Goal: Information Seeking & Learning: Check status

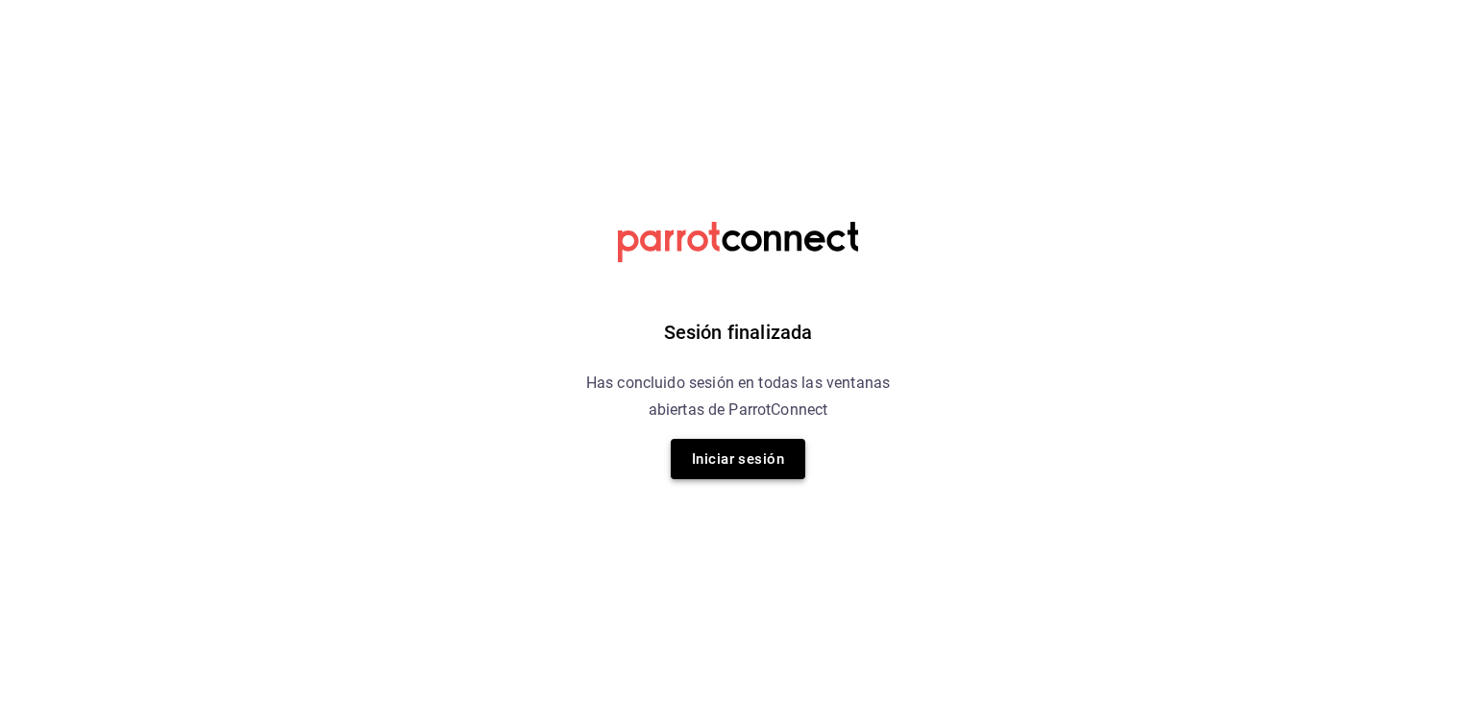
click at [768, 470] on button "Iniciar sesión" at bounding box center [738, 459] width 135 height 40
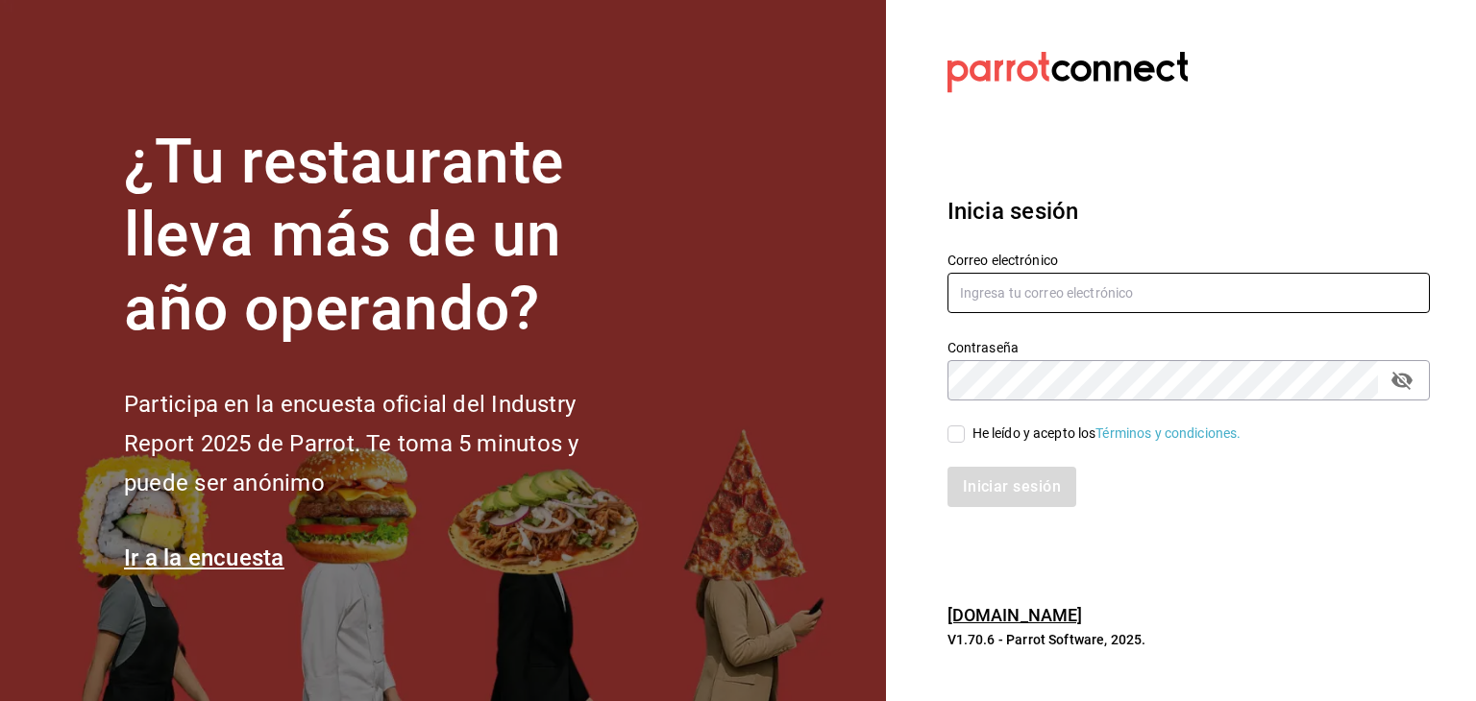
type input "cocomilan@hotmail.com"
click at [957, 436] on input "He leído y acepto los Términos y condiciones." at bounding box center [955, 434] width 17 height 17
checkbox input "true"
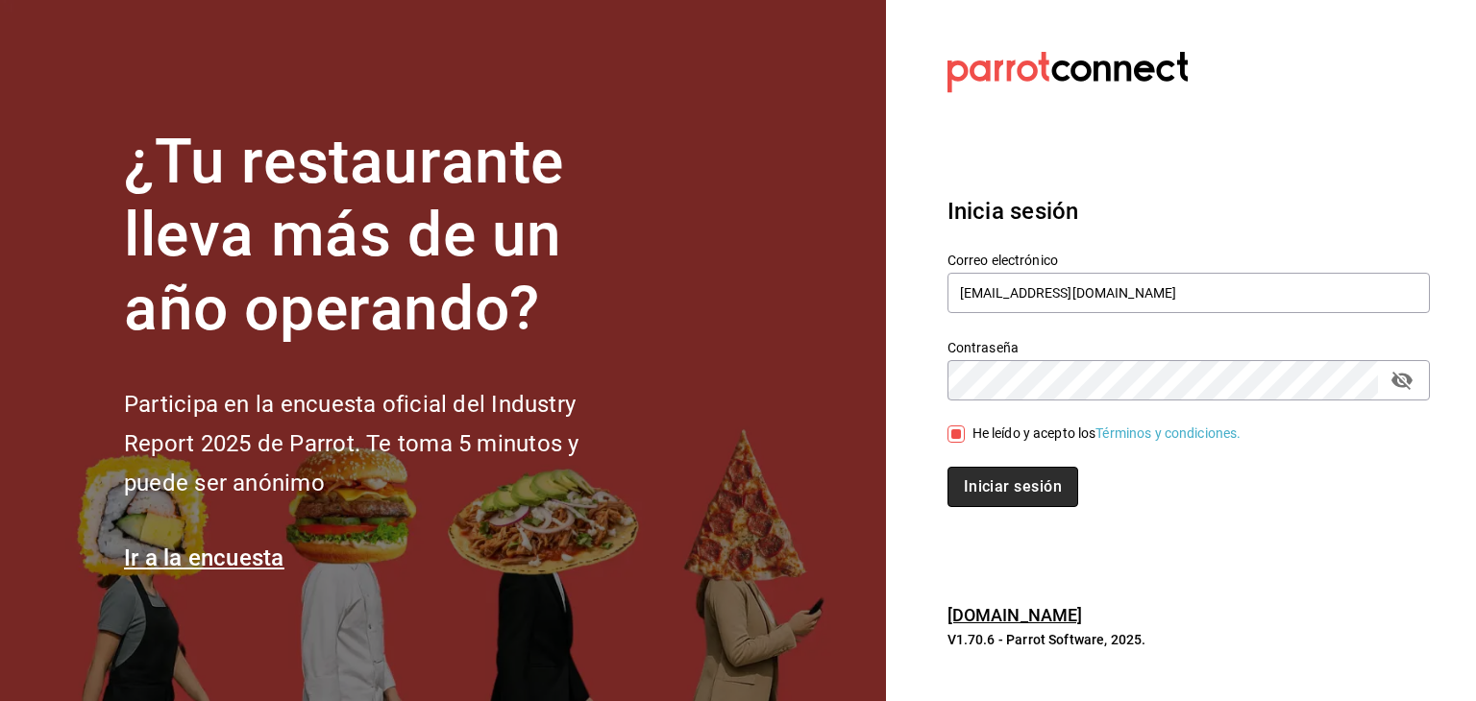
click at [972, 481] on button "Iniciar sesión" at bounding box center [1012, 487] width 131 height 40
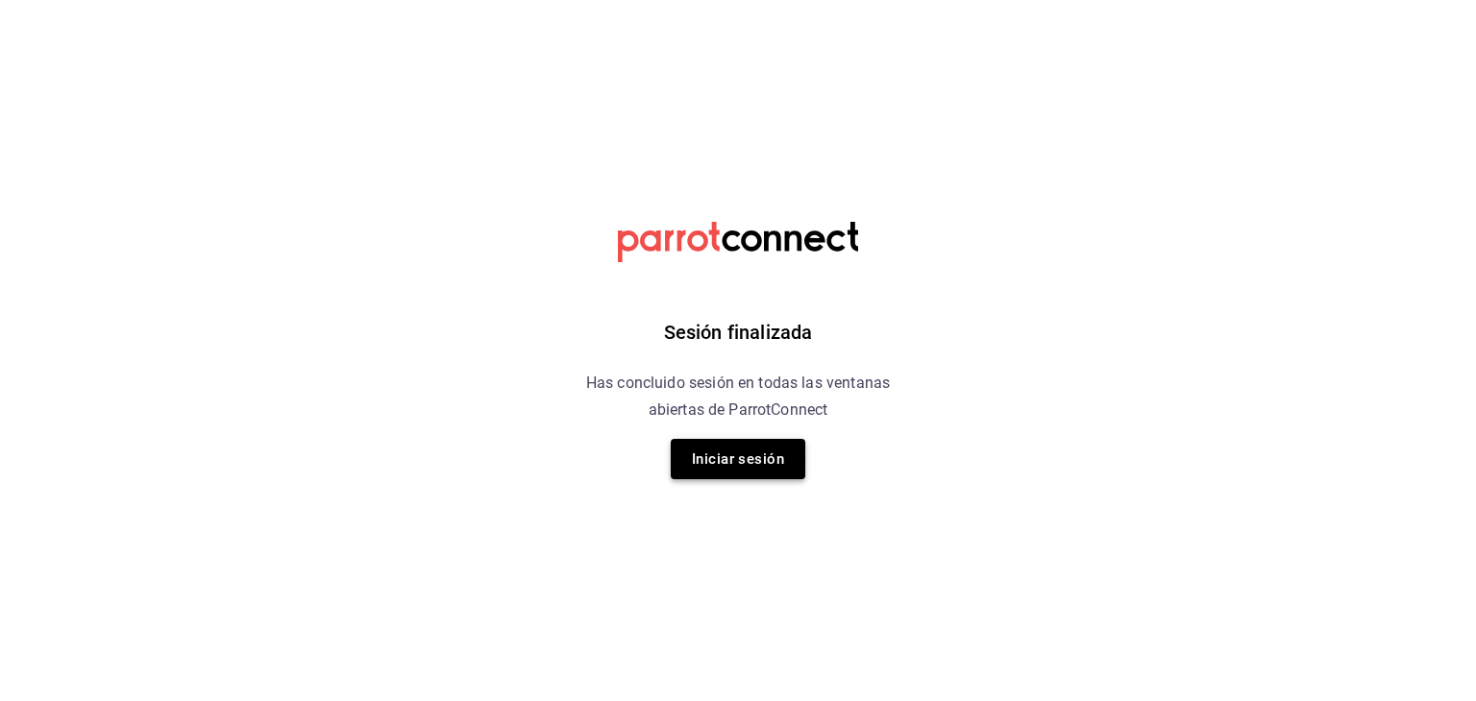
click at [745, 447] on button "Iniciar sesión" at bounding box center [738, 459] width 135 height 40
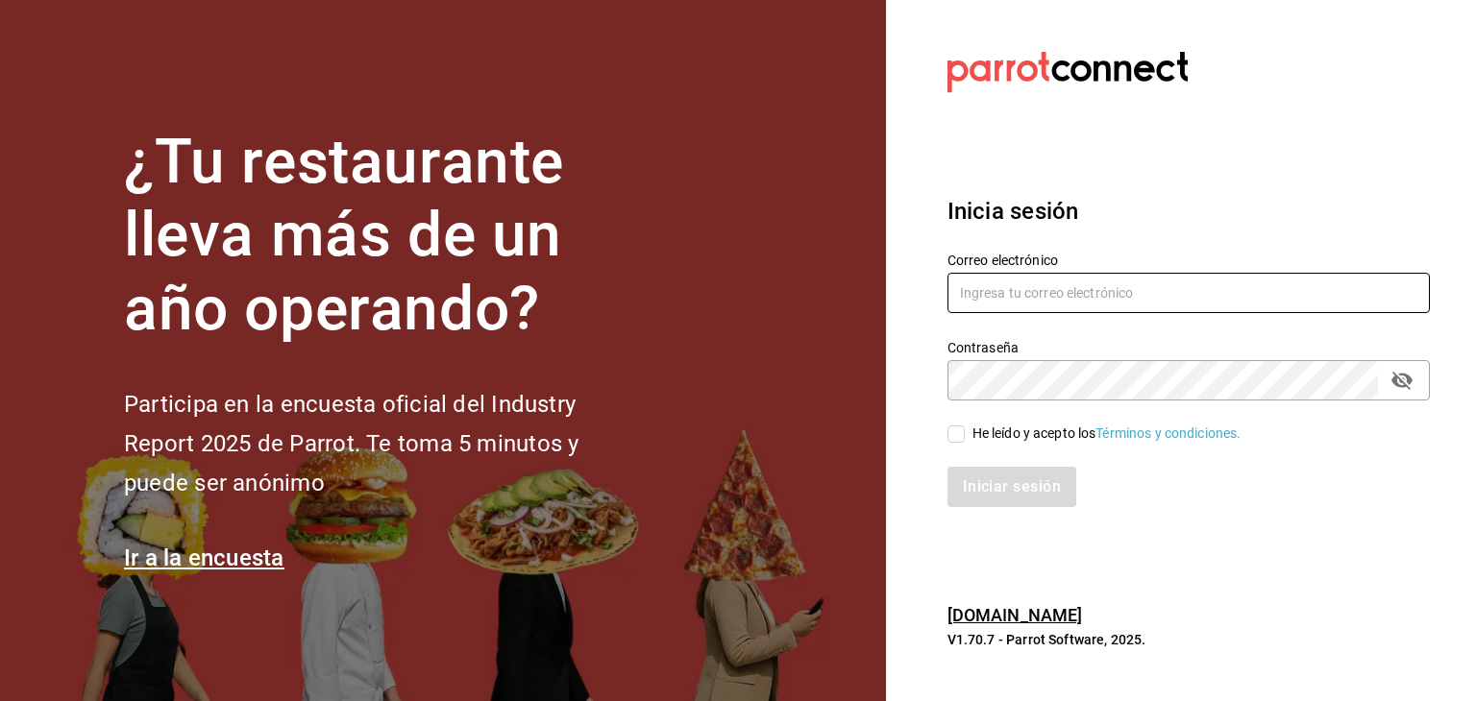
type input "cocomilan@hotmail.com"
click at [953, 431] on input "He leído y acepto los Términos y condiciones." at bounding box center [955, 434] width 17 height 17
checkbox input "true"
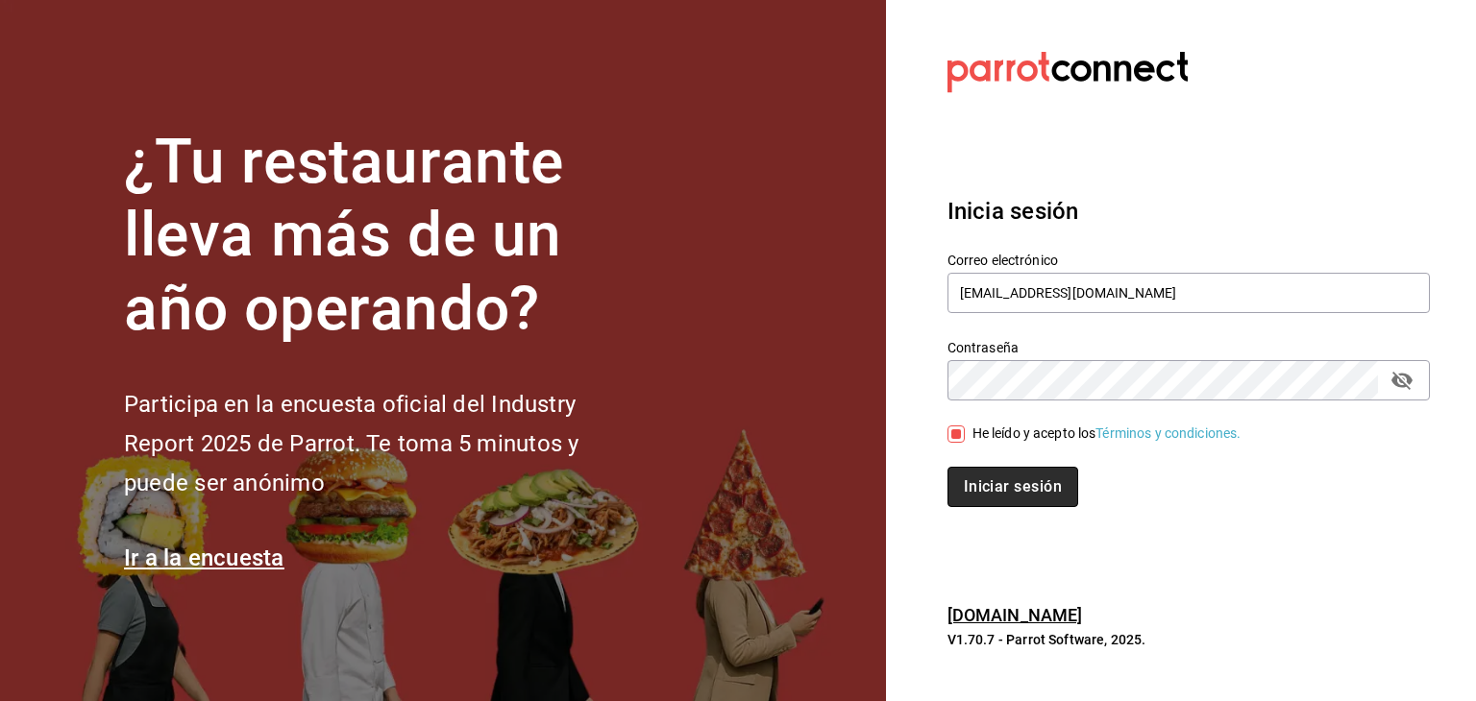
click at [967, 485] on button "Iniciar sesión" at bounding box center [1012, 487] width 131 height 40
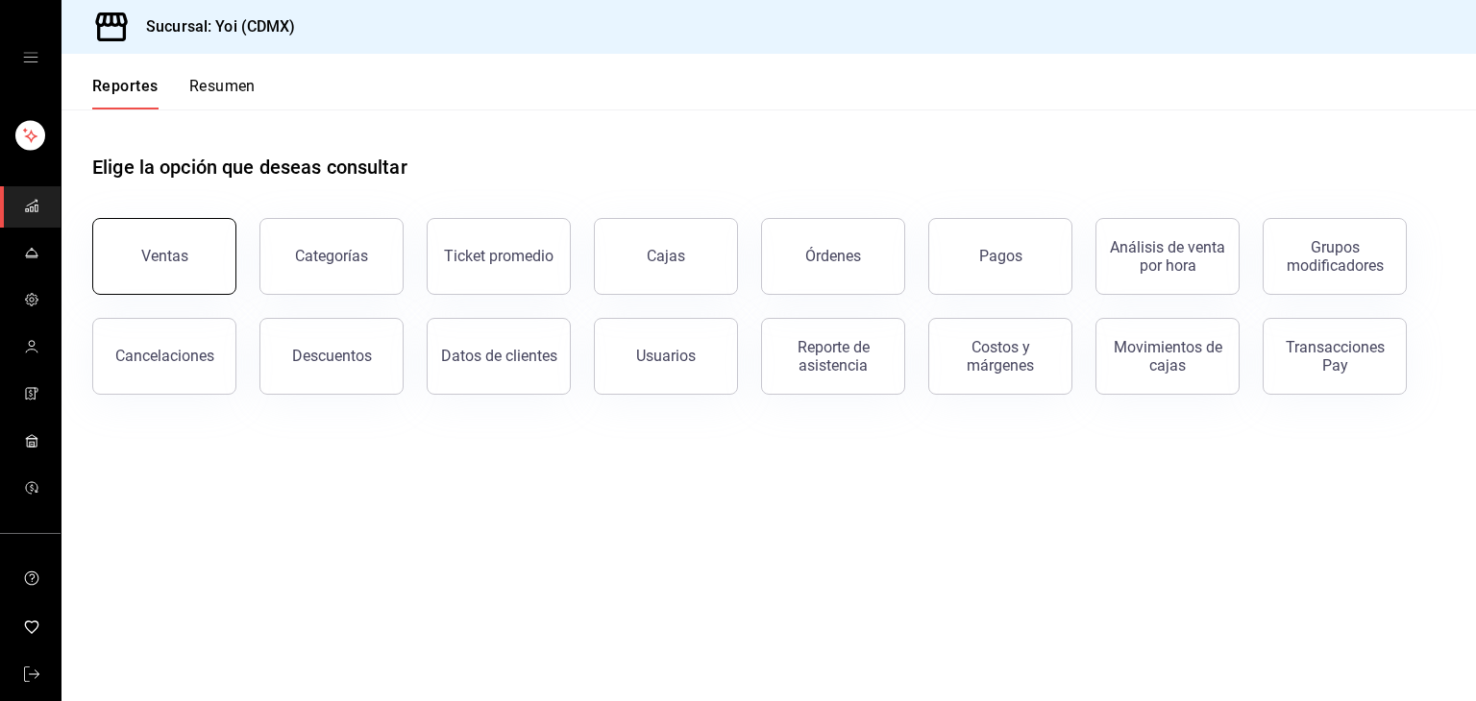
click at [190, 274] on button "Ventas" at bounding box center [164, 256] width 144 height 77
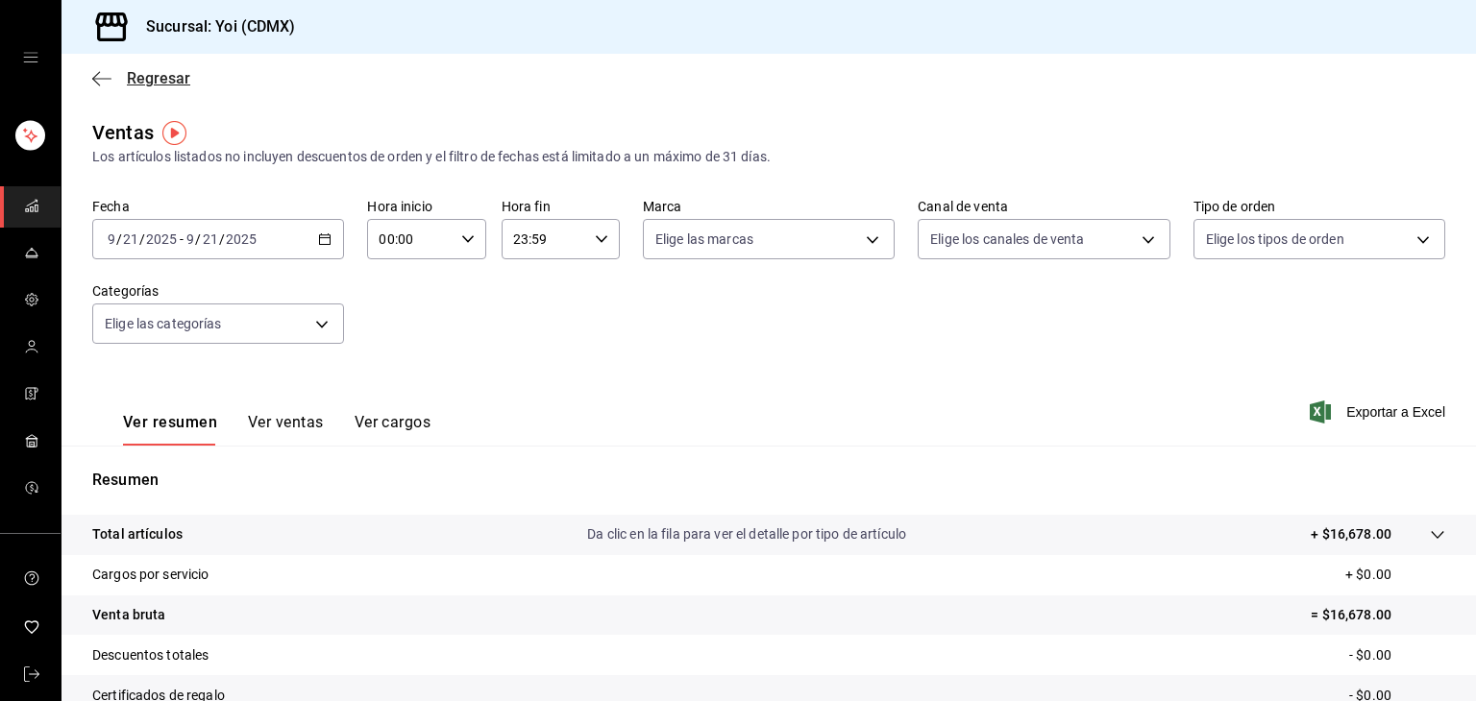
click at [159, 72] on span "Regresar" at bounding box center [158, 78] width 63 height 18
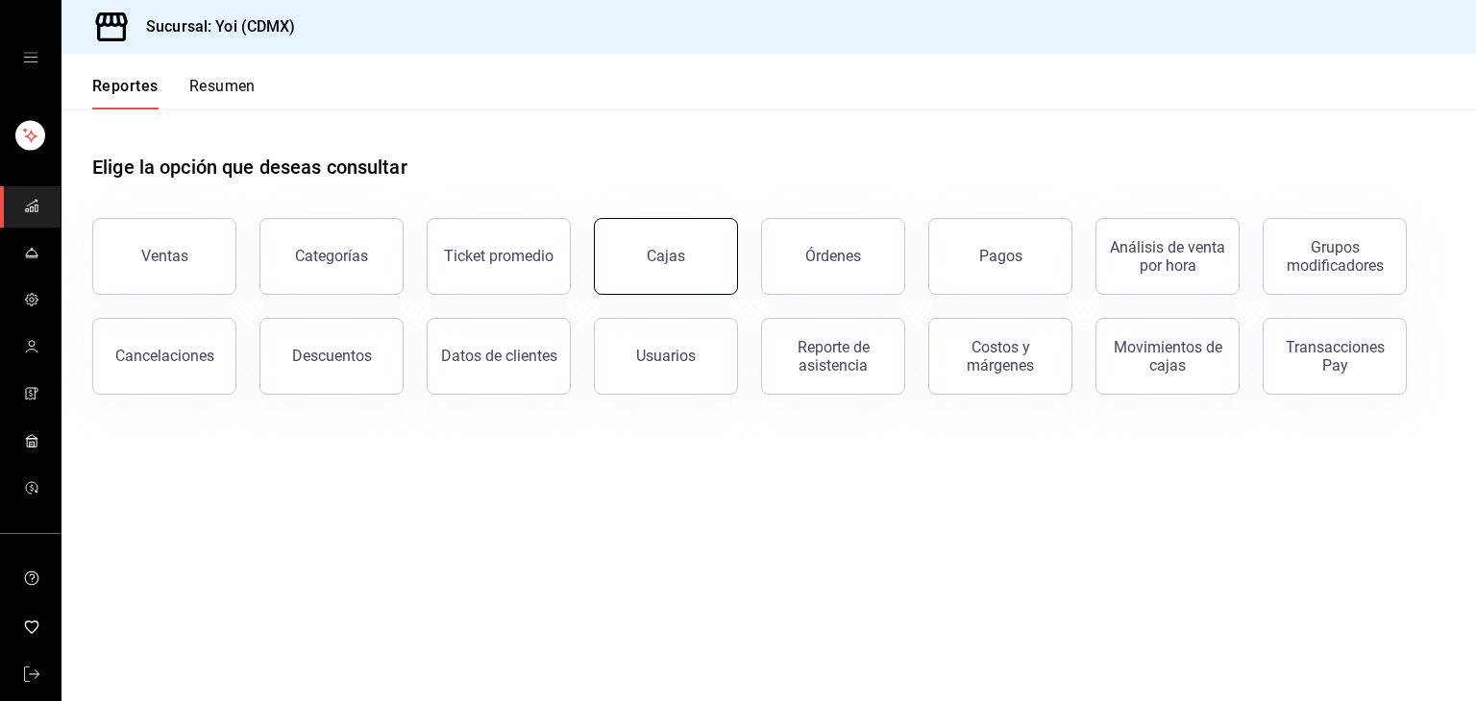
click at [691, 274] on link "Cajas" at bounding box center [666, 256] width 144 height 77
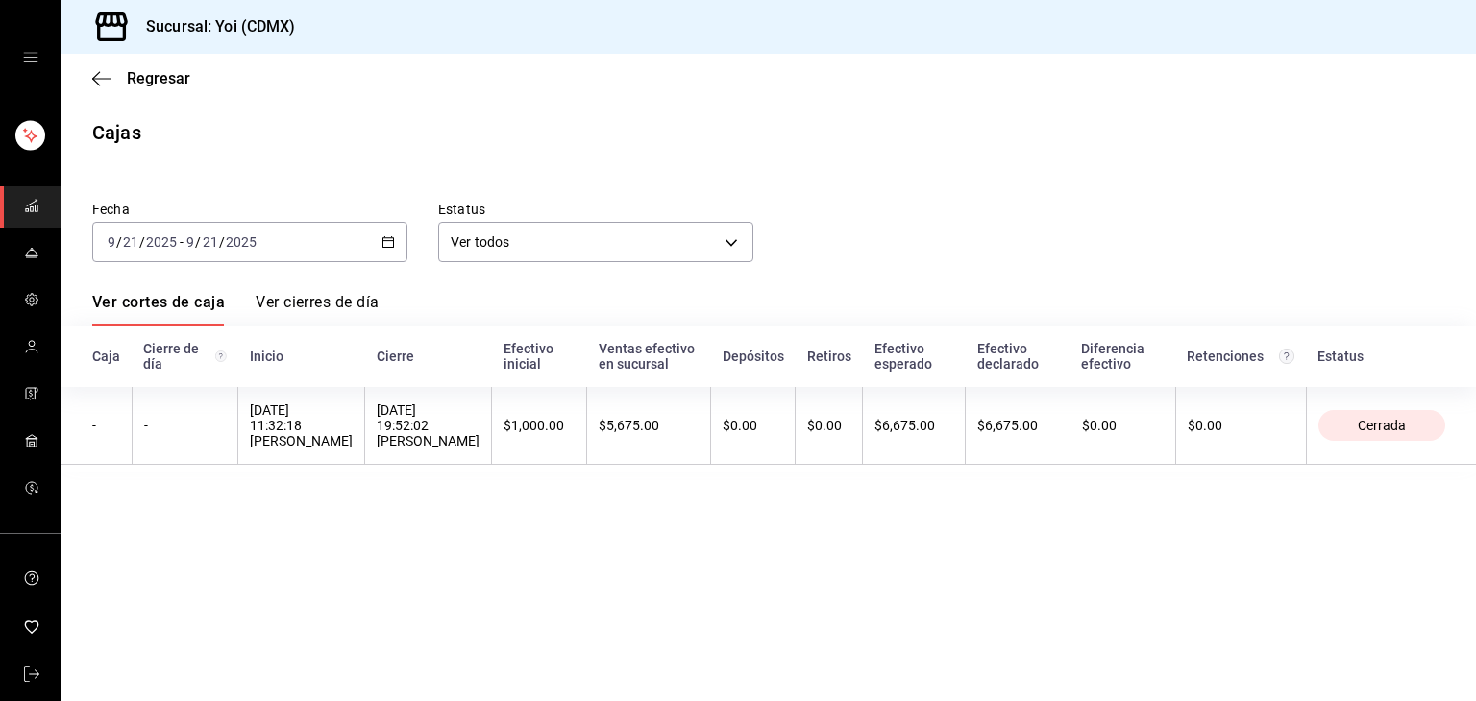
click at [394, 251] on div "[DATE] [DATE] - [DATE] [DATE]" at bounding box center [249, 242] width 315 height 40
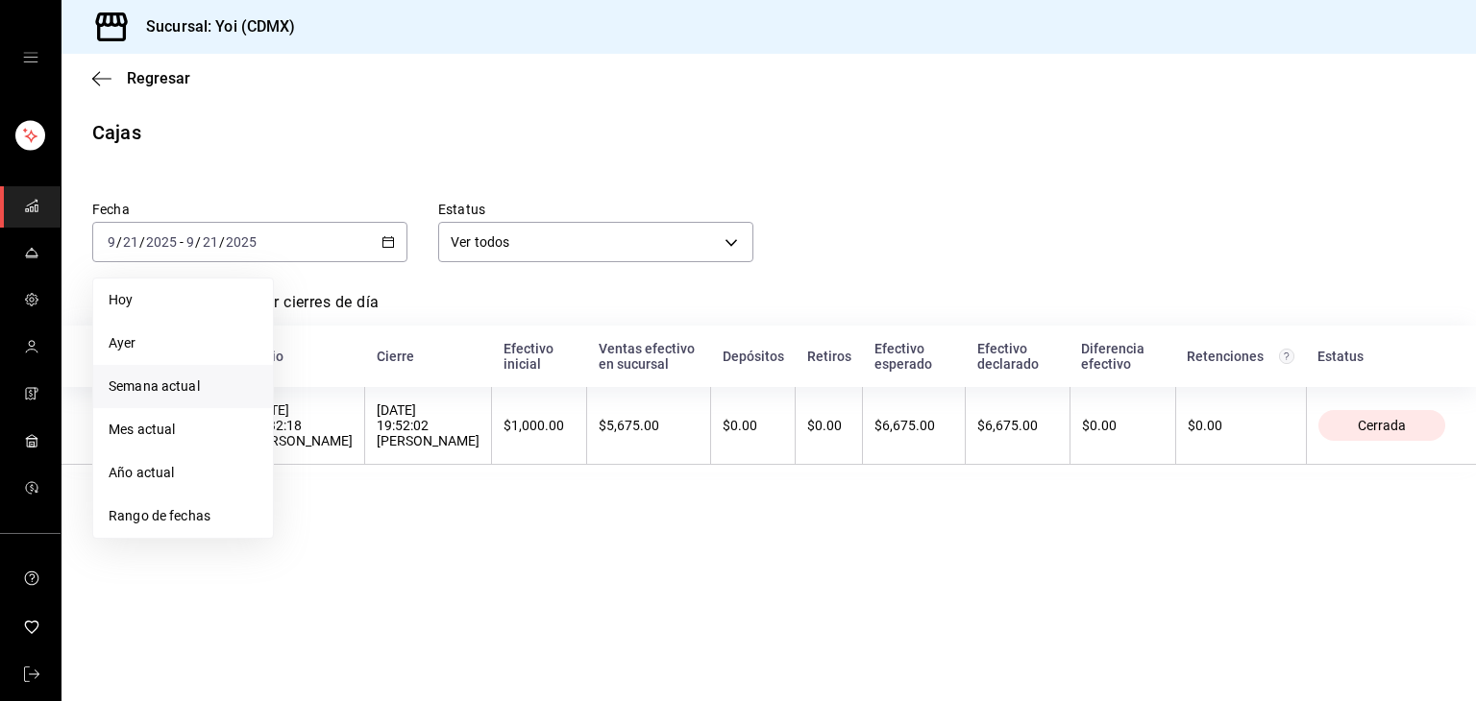
click at [188, 378] on span "Semana actual" at bounding box center [183, 387] width 149 height 20
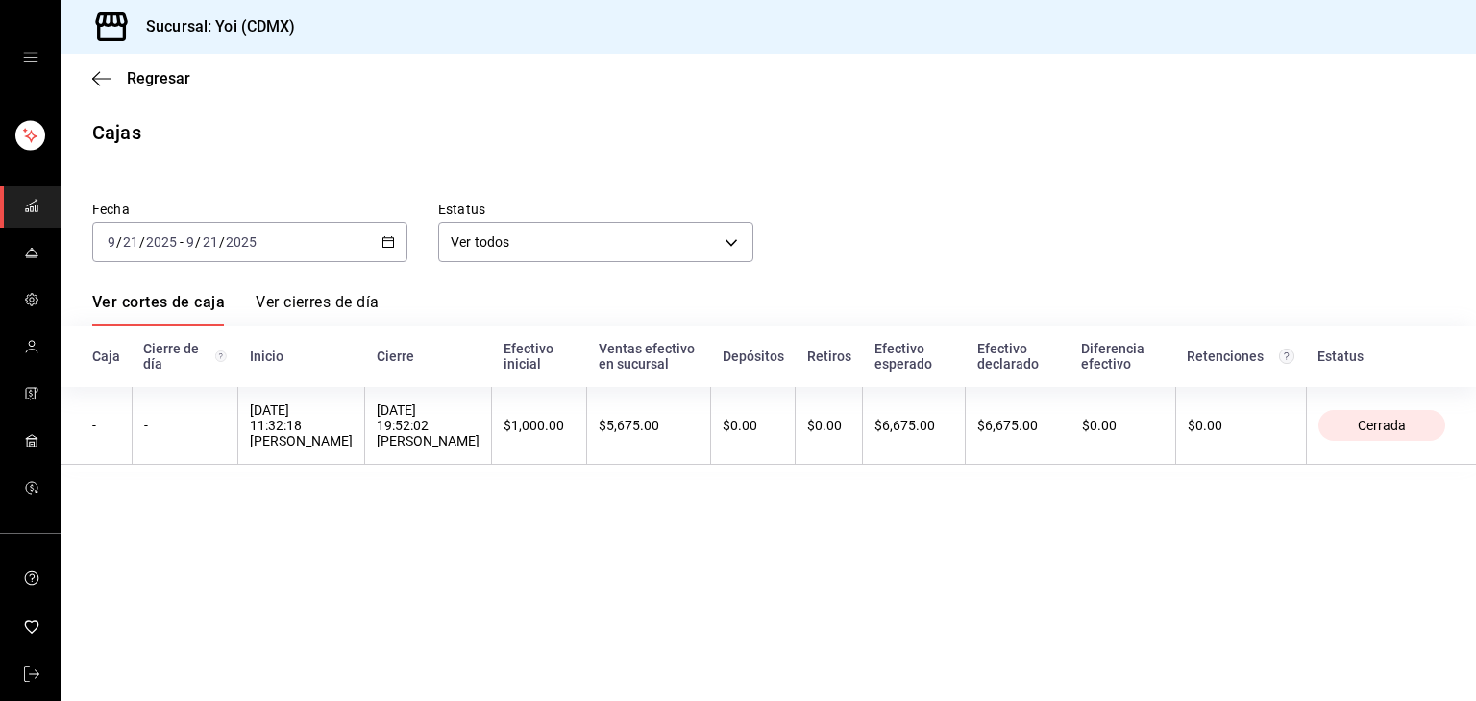
click at [391, 243] on icon "button" at bounding box center [387, 241] width 13 height 13
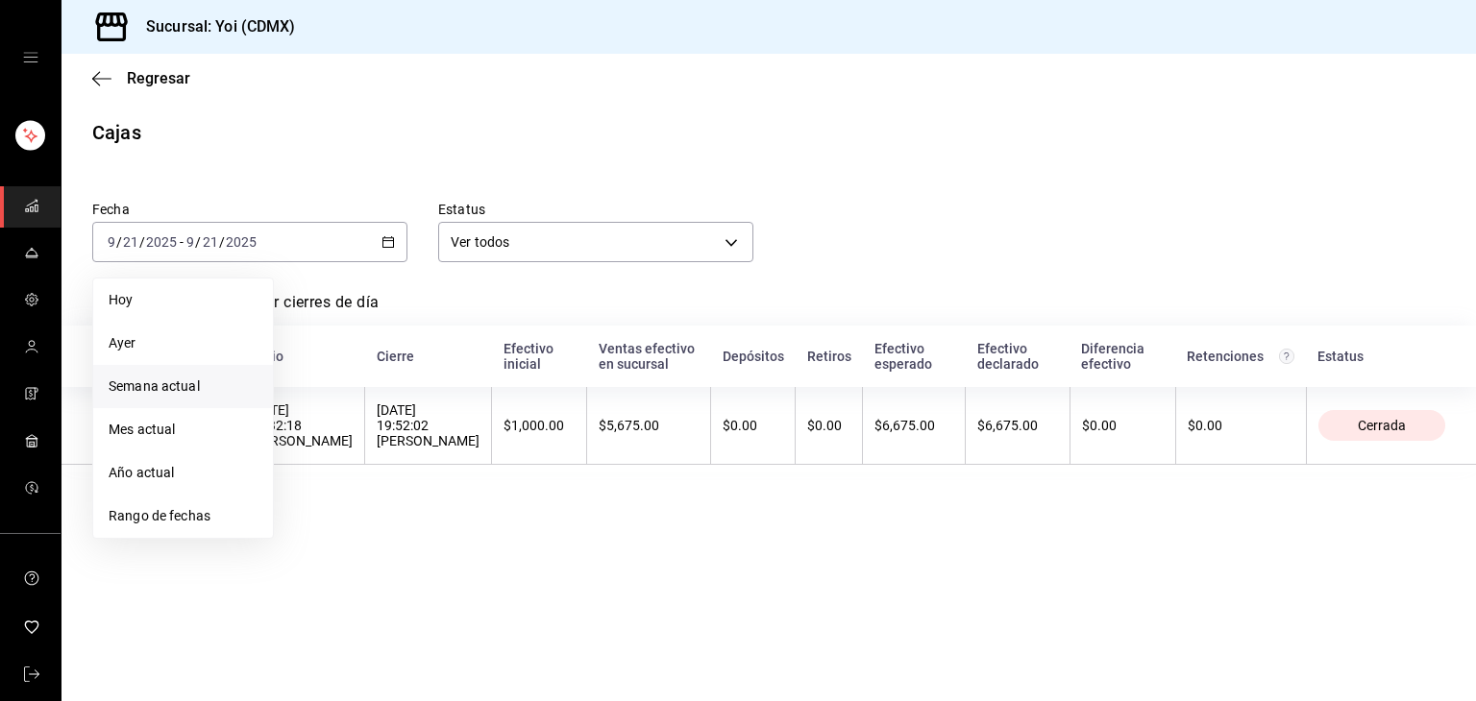
click at [192, 381] on span "Semana actual" at bounding box center [183, 387] width 149 height 20
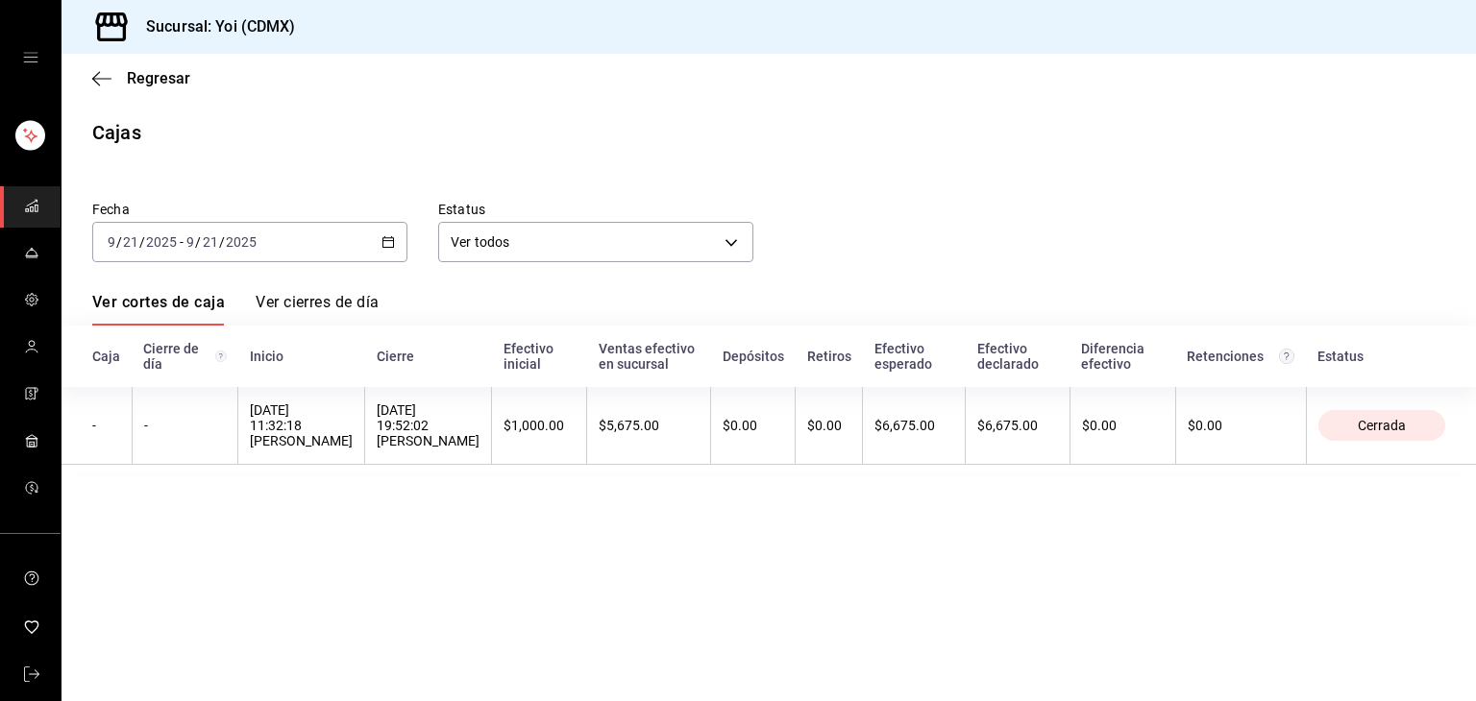
click at [379, 245] on div "[DATE] [DATE] - [DATE] [DATE]" at bounding box center [249, 242] width 315 height 40
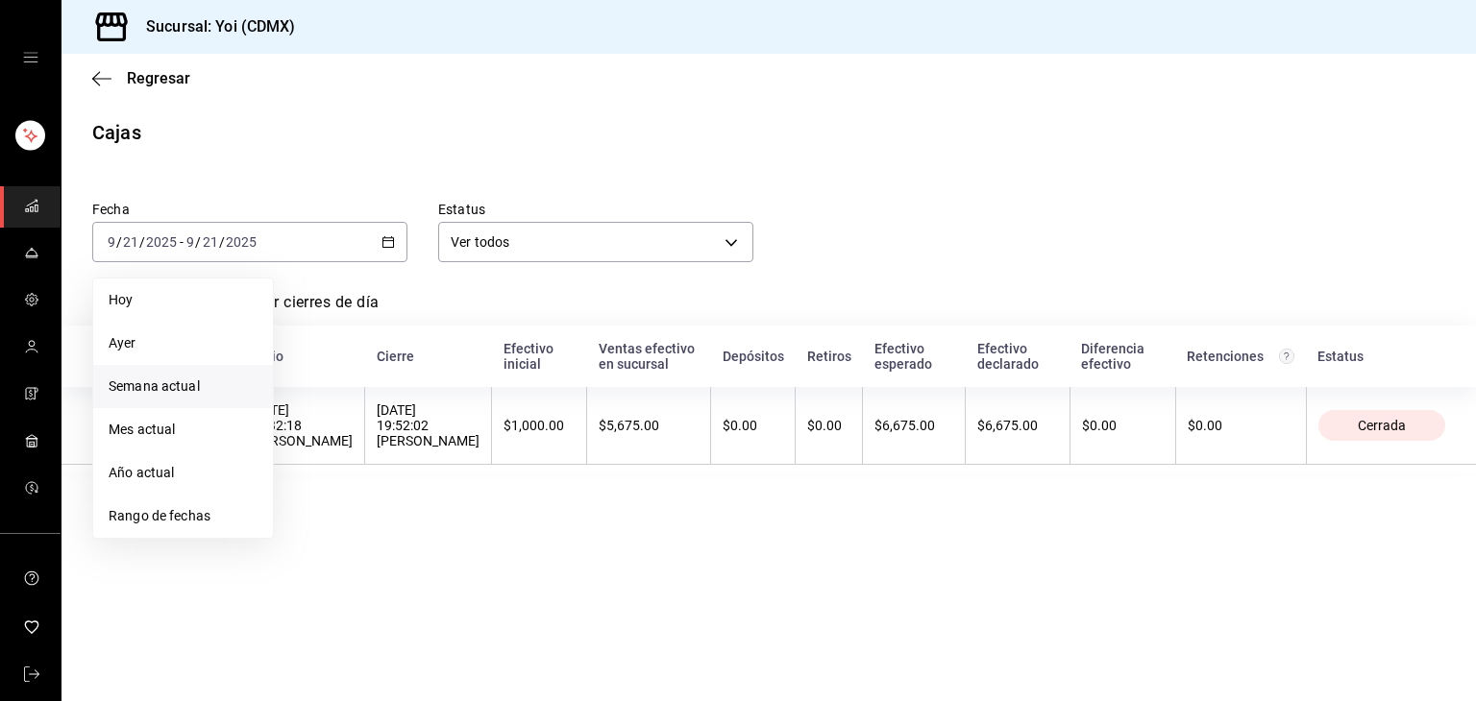
click at [145, 386] on span "Semana actual" at bounding box center [183, 387] width 149 height 20
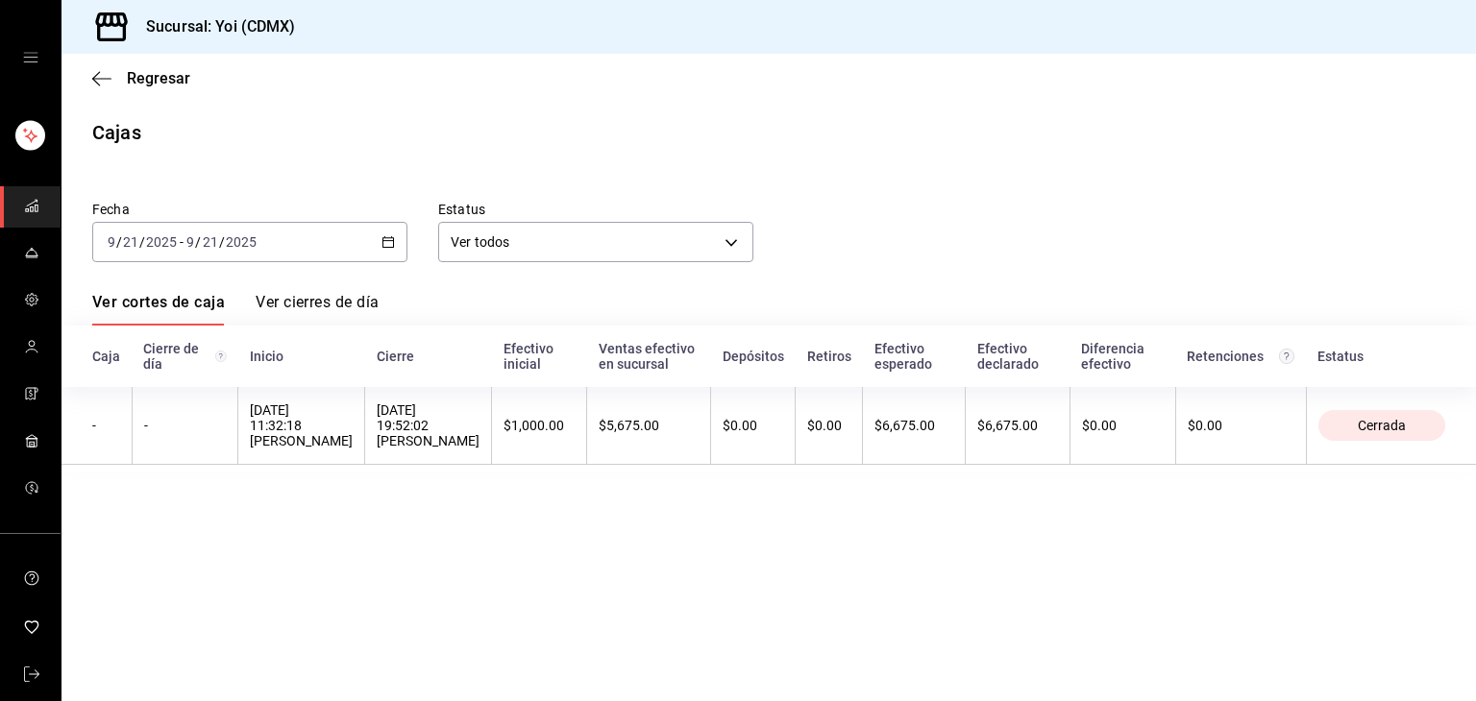
click at [399, 243] on div "[DATE] [DATE] - [DATE] [DATE]" at bounding box center [249, 242] width 315 height 40
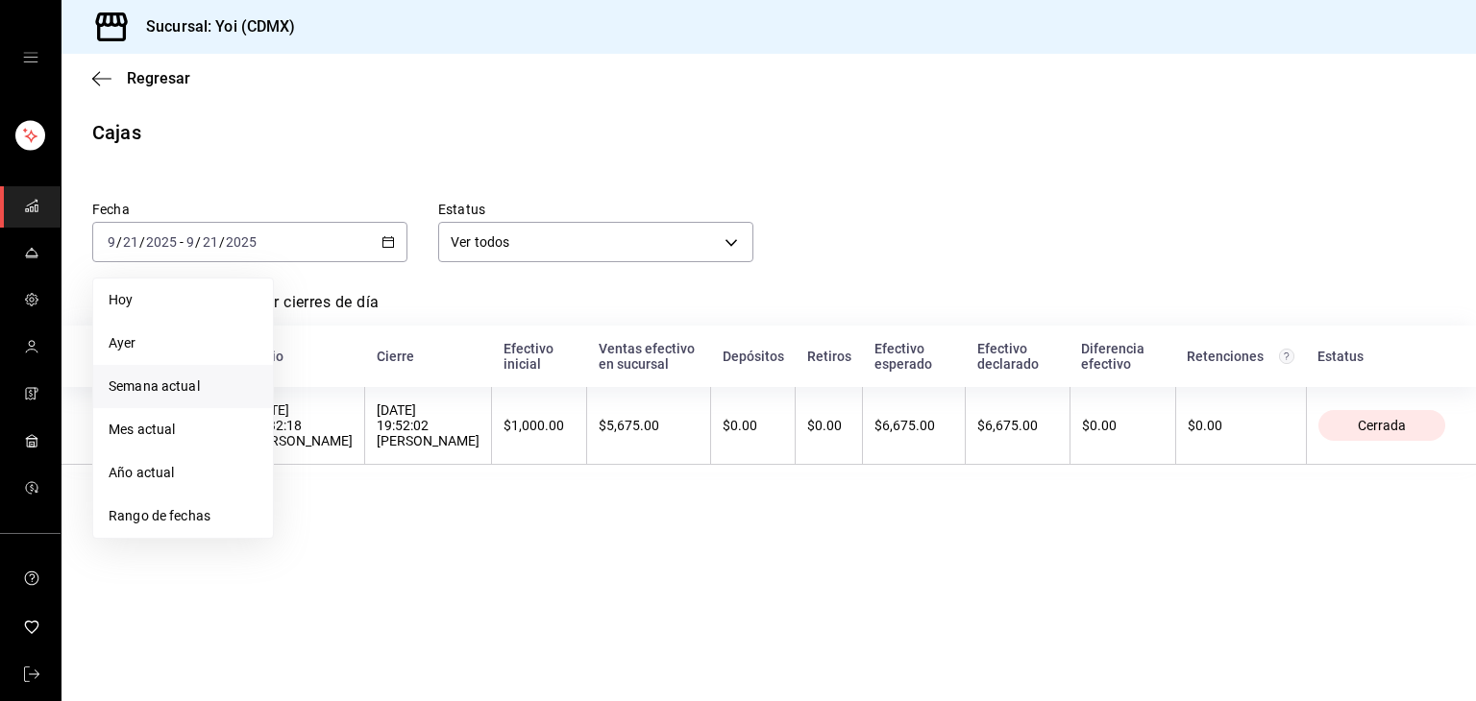
click at [158, 385] on span "Semana actual" at bounding box center [183, 387] width 149 height 20
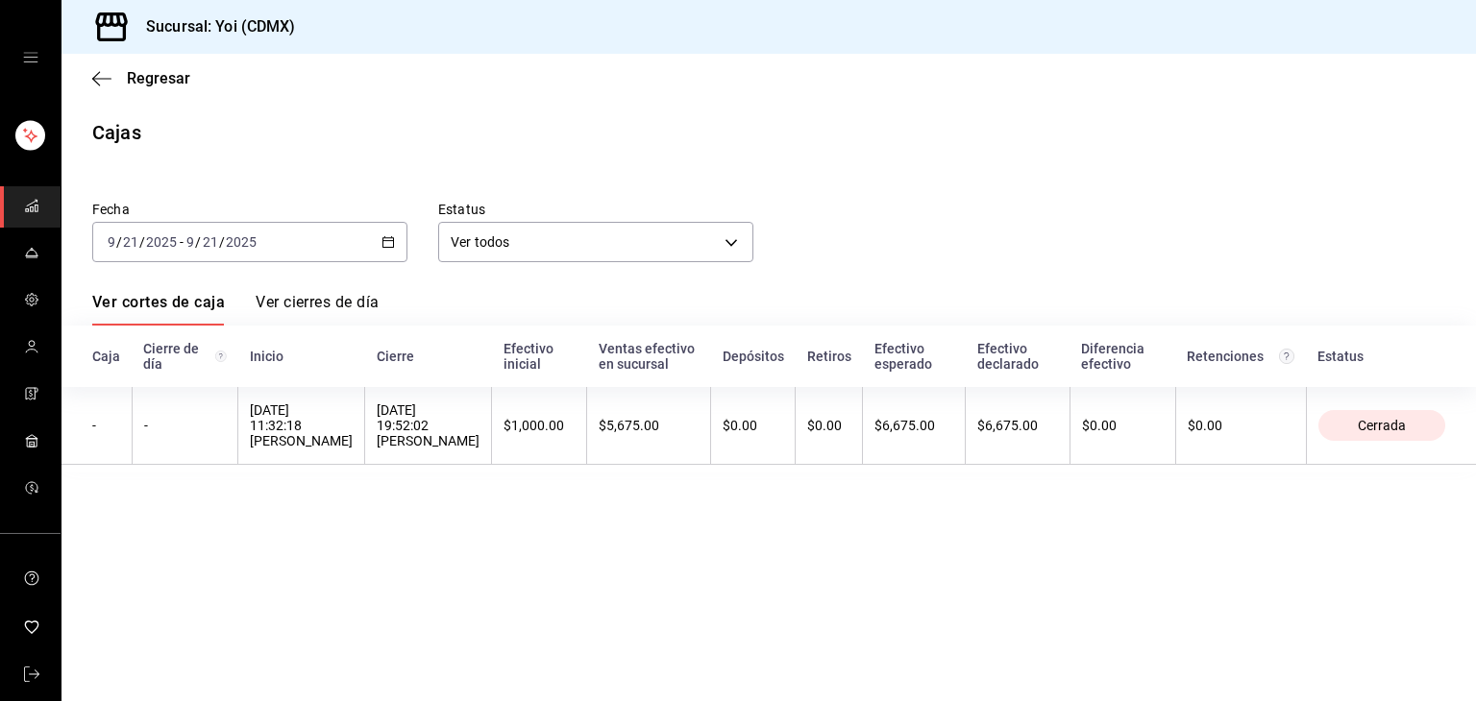
click at [235, 238] on input "2025" at bounding box center [241, 241] width 33 height 15
click at [379, 247] on div "[DATE] [DATE] - [DATE] [DATE]" at bounding box center [249, 242] width 315 height 40
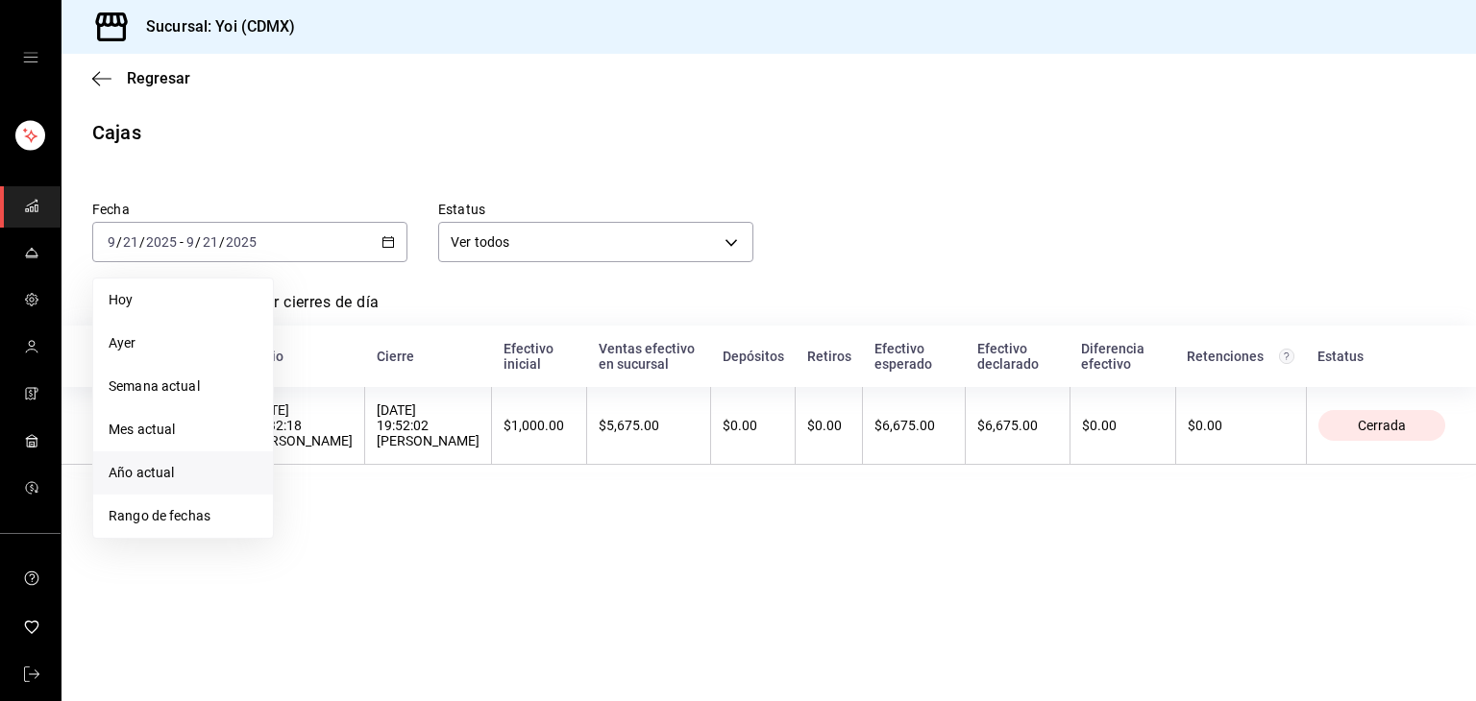
click at [138, 480] on span "Año actual" at bounding box center [183, 473] width 149 height 20
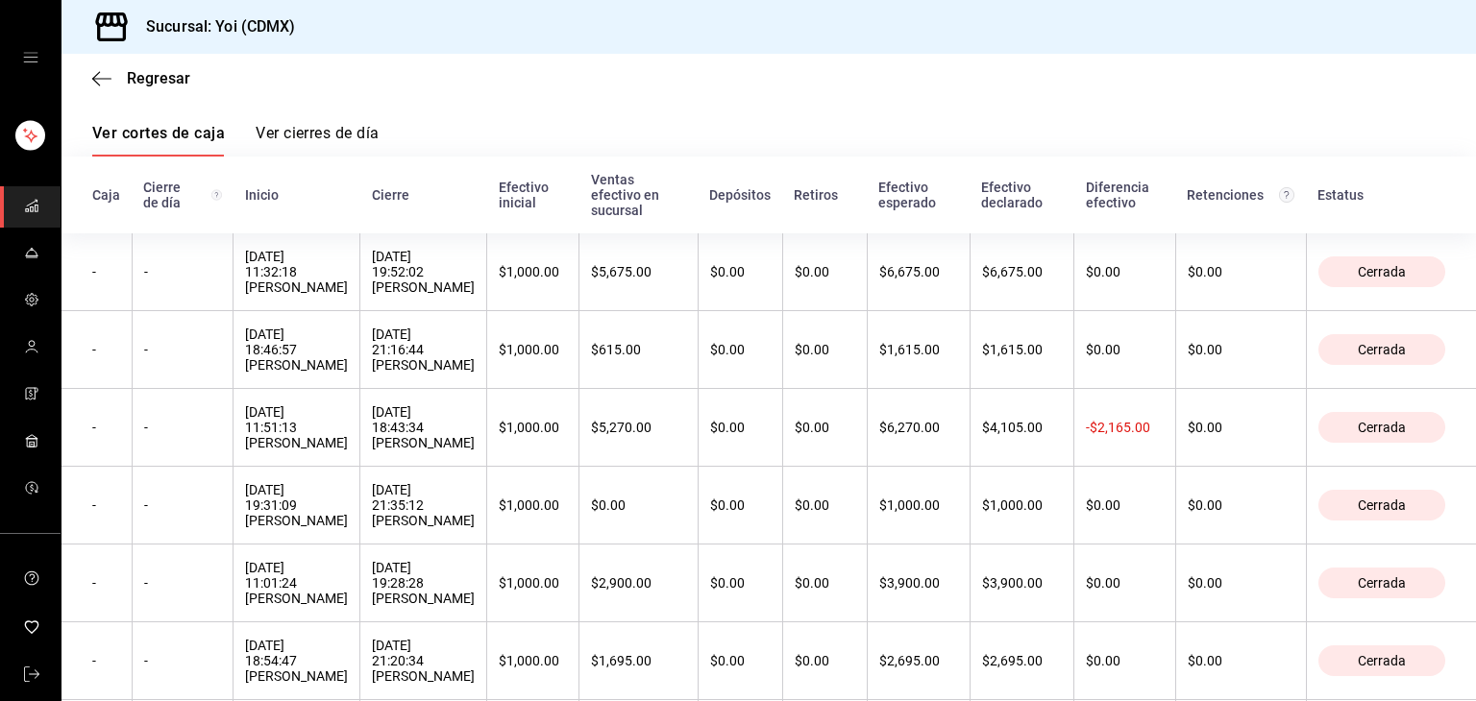
scroll to position [171, 0]
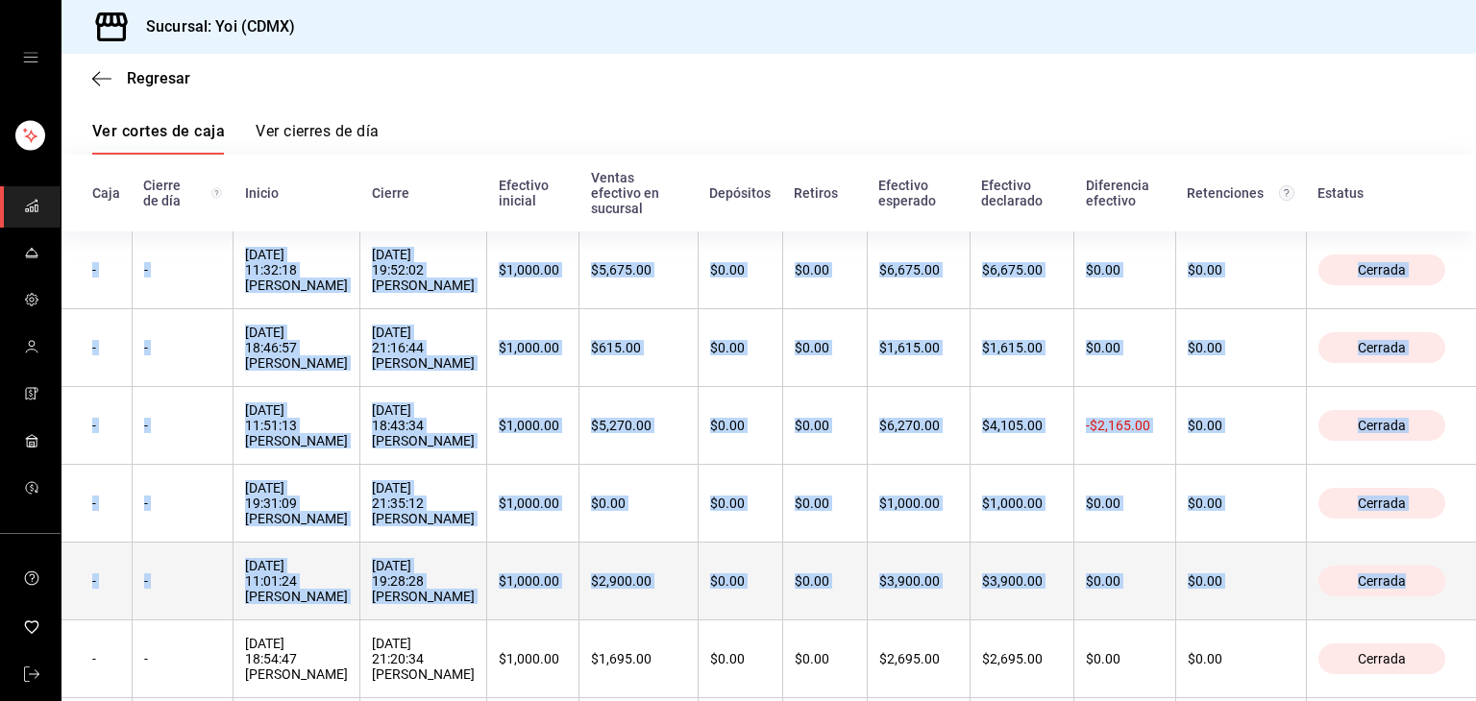
drag, startPoint x: 67, startPoint y: 218, endPoint x: 1441, endPoint y: 592, distance: 1423.8
copy tbody "- - 21/09/2025 11:32:18 Moi Olivera 21/09/2025 19:52:02 Moi Olivera $1,000.00 $…"
